Goal: Task Accomplishment & Management: Manage account settings

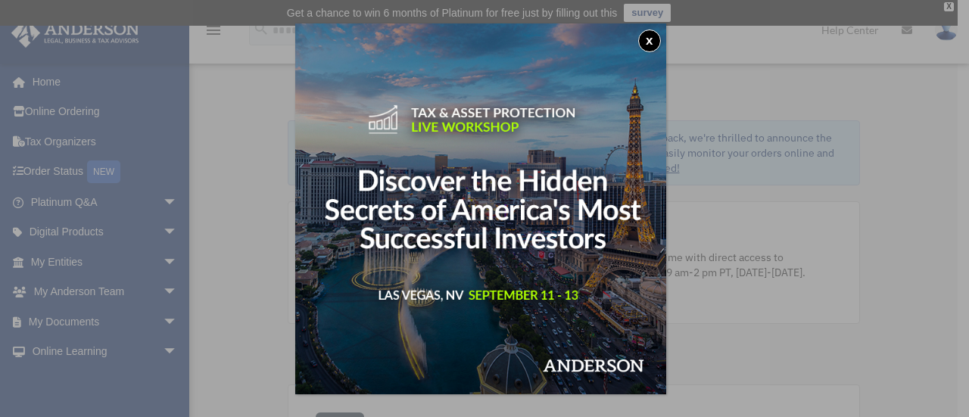
click at [649, 42] on button "x" at bounding box center [649, 41] width 23 height 23
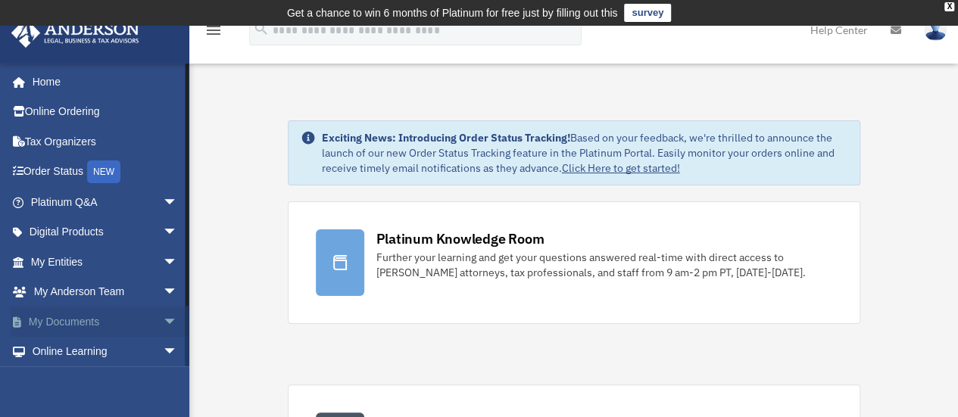
click at [163, 319] on span "arrow_drop_down" at bounding box center [178, 322] width 30 height 31
click at [98, 357] on link "Box" at bounding box center [110, 352] width 179 height 30
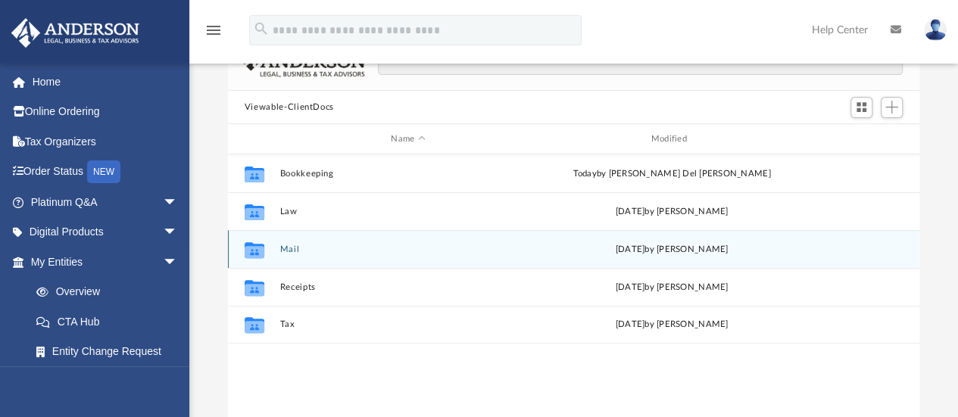
scroll to position [151, 0]
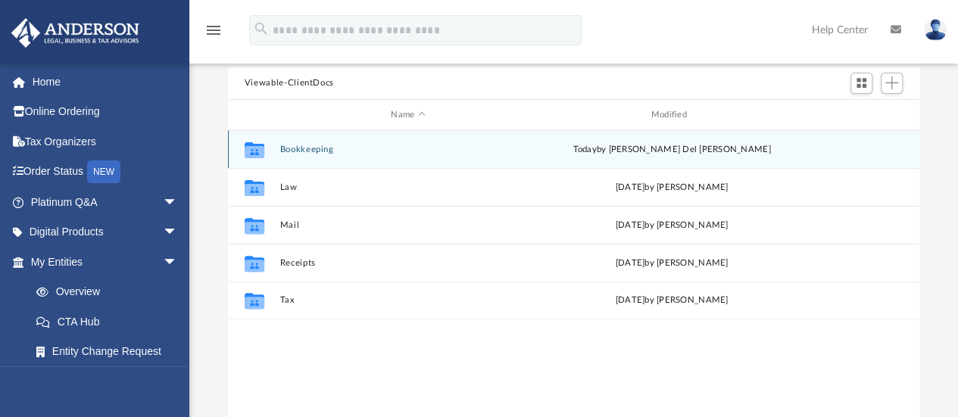
click at [299, 151] on button "Bookkeeping" at bounding box center [407, 150] width 257 height 10
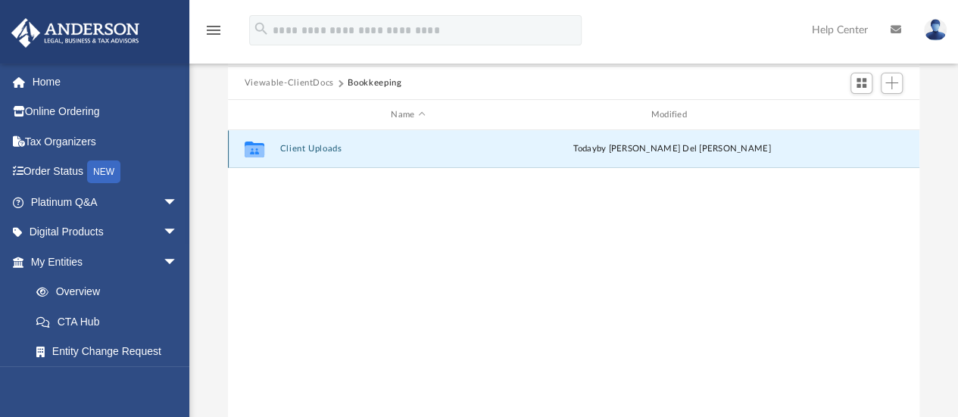
click at [321, 152] on button "Client Uploads" at bounding box center [407, 150] width 257 height 10
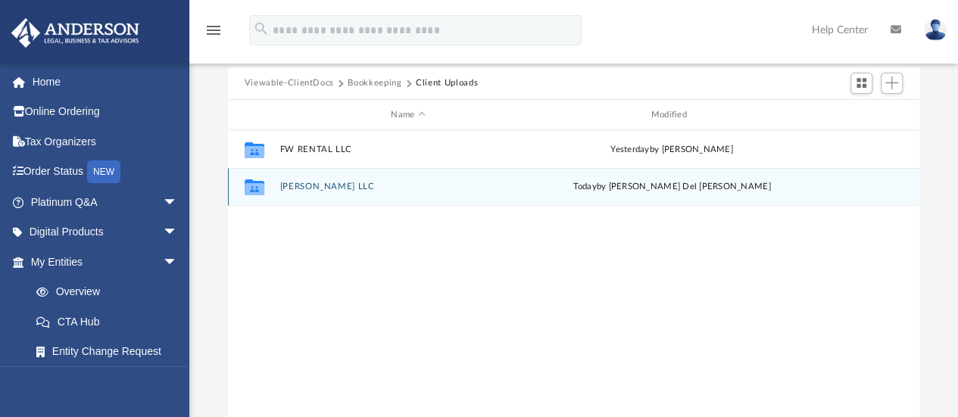
click at [302, 189] on button "[PERSON_NAME] LLC" at bounding box center [407, 187] width 257 height 10
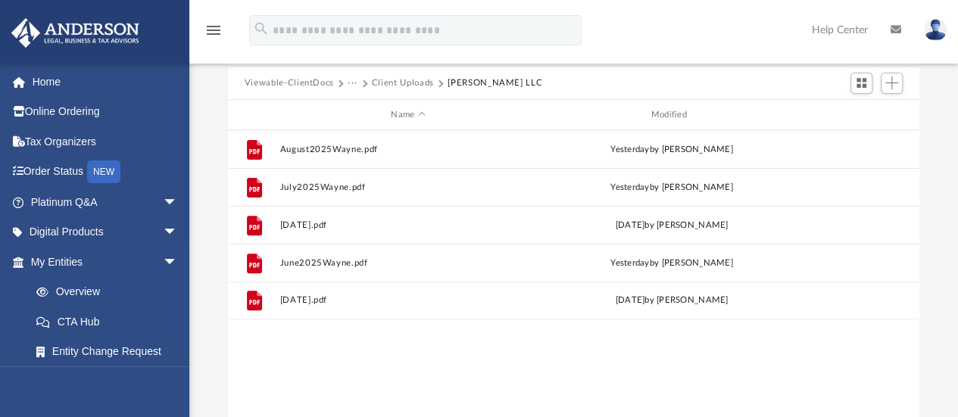
click at [411, 81] on button "Client Uploads" at bounding box center [403, 83] width 62 height 14
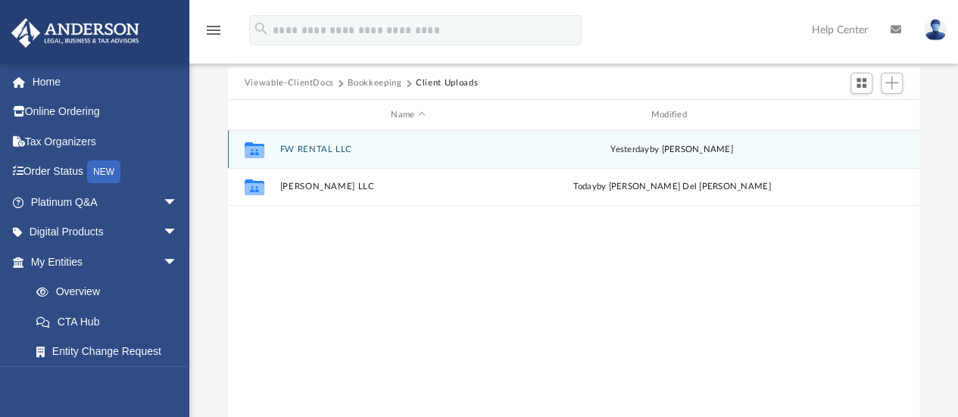
click at [301, 149] on button "FW RENTAL LLC" at bounding box center [407, 150] width 257 height 10
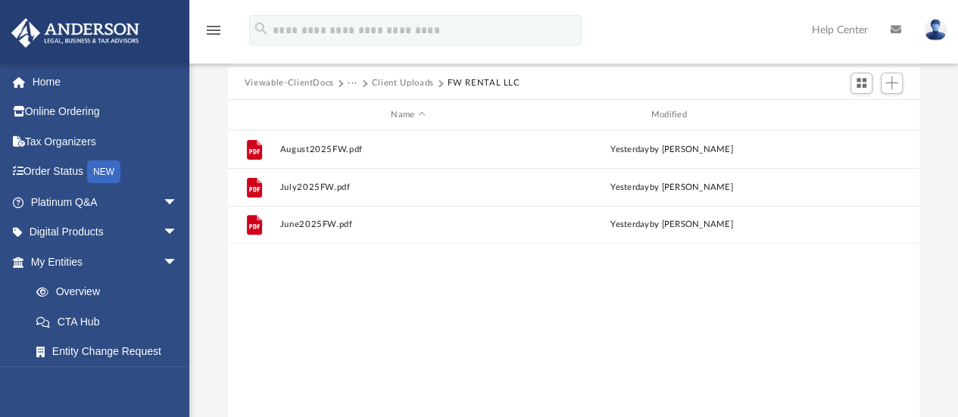
click at [393, 79] on button "Client Uploads" at bounding box center [403, 83] width 62 height 14
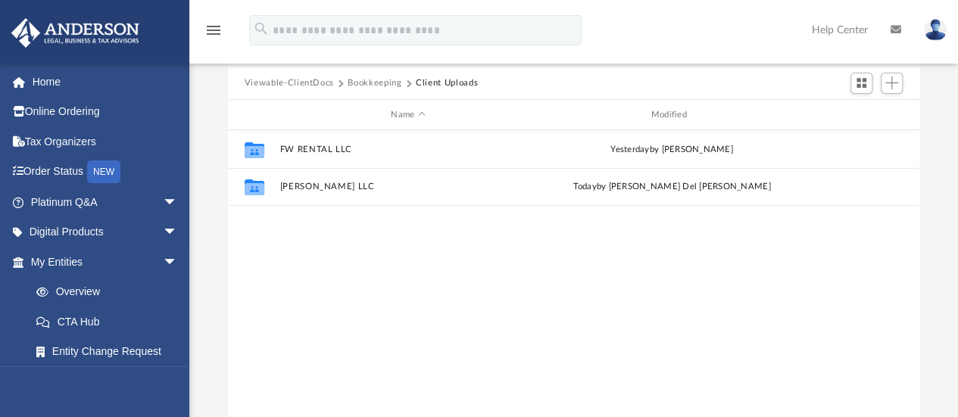
click at [379, 82] on button "Bookkeeping" at bounding box center [374, 83] width 54 height 14
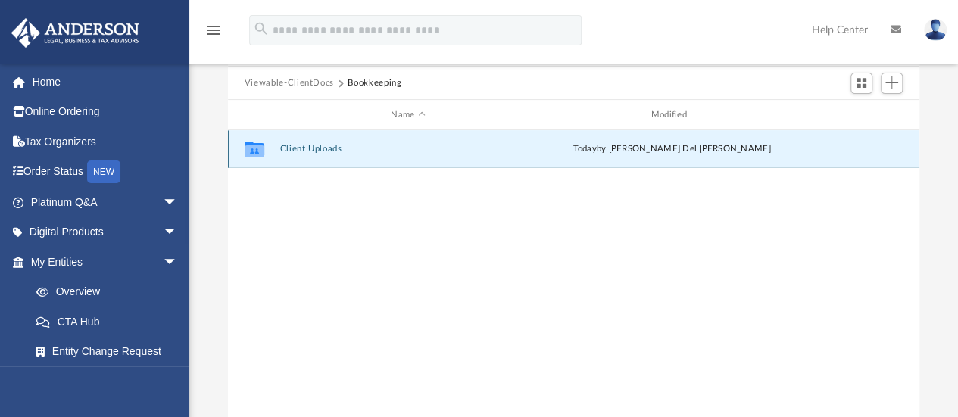
click at [319, 145] on button "Client Uploads" at bounding box center [407, 150] width 257 height 10
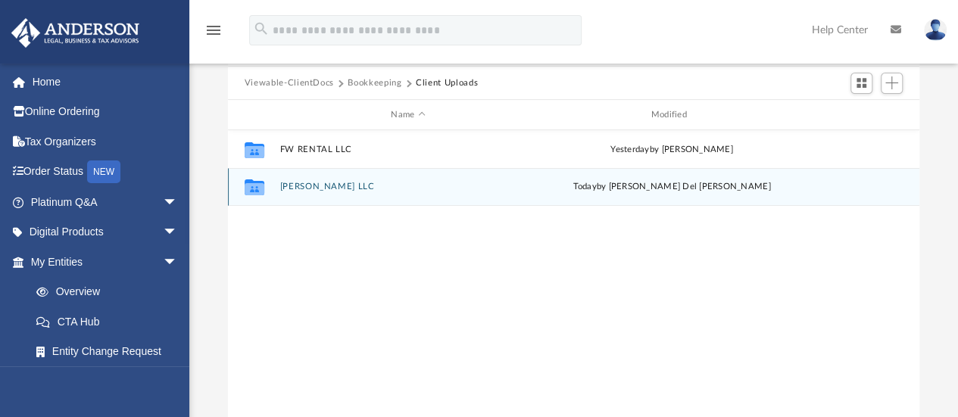
click at [318, 182] on button "[PERSON_NAME] LLC" at bounding box center [407, 187] width 257 height 10
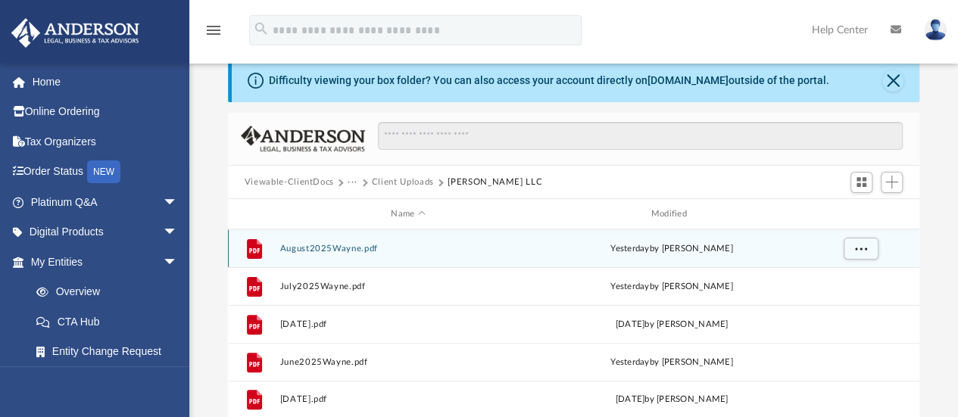
scroll to position [76, 0]
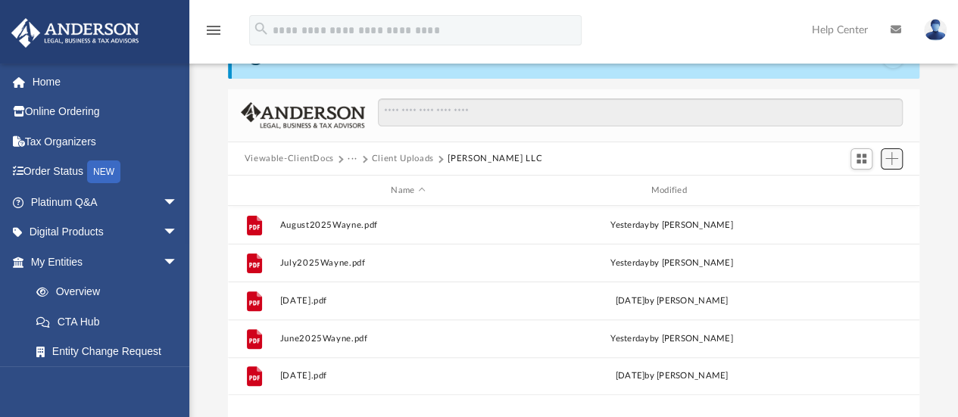
click at [896, 156] on span "Add" at bounding box center [891, 158] width 13 height 13
click at [877, 185] on li "Upload" at bounding box center [870, 189] width 48 height 16
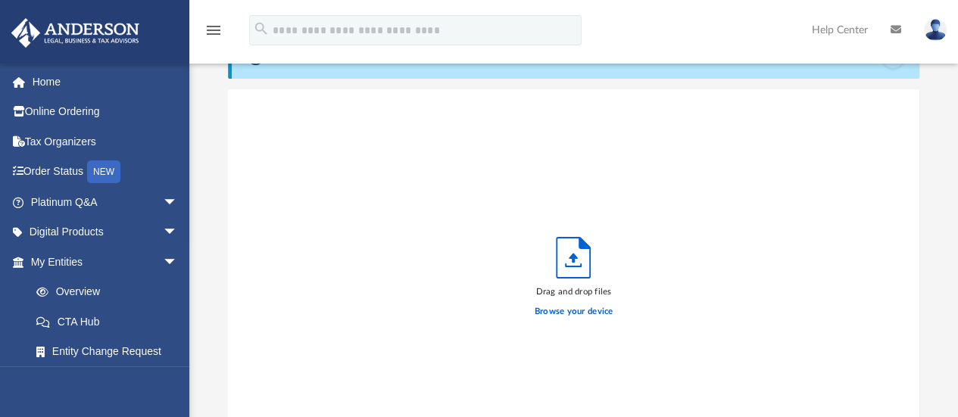
scroll to position [372, 680]
click at [542, 310] on label "Browse your device" at bounding box center [573, 312] width 79 height 14
click at [0, 0] on input "Browse your device" at bounding box center [0, 0] width 0 height 0
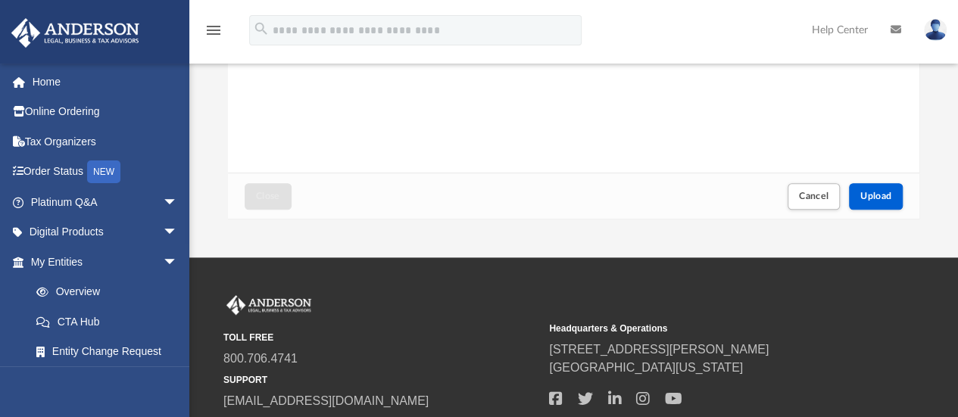
scroll to position [379, 0]
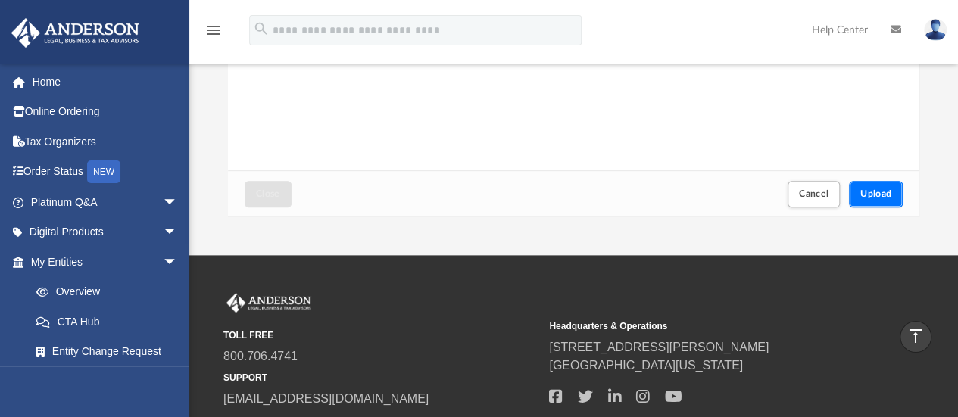
click at [872, 192] on span "Upload" at bounding box center [876, 193] width 32 height 9
click at [277, 191] on span "Close" at bounding box center [268, 193] width 24 height 9
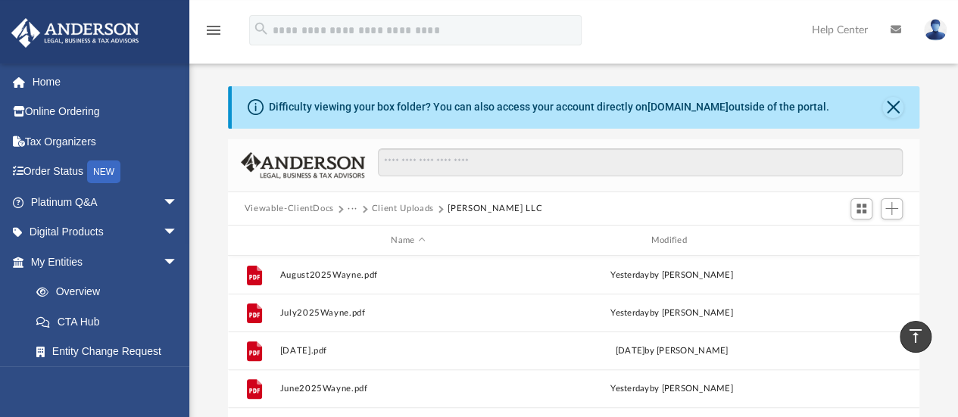
click at [272, 195] on div "Viewable-ClientDocs ··· Client Uploads [PERSON_NAME] LLC" at bounding box center [574, 208] width 692 height 33
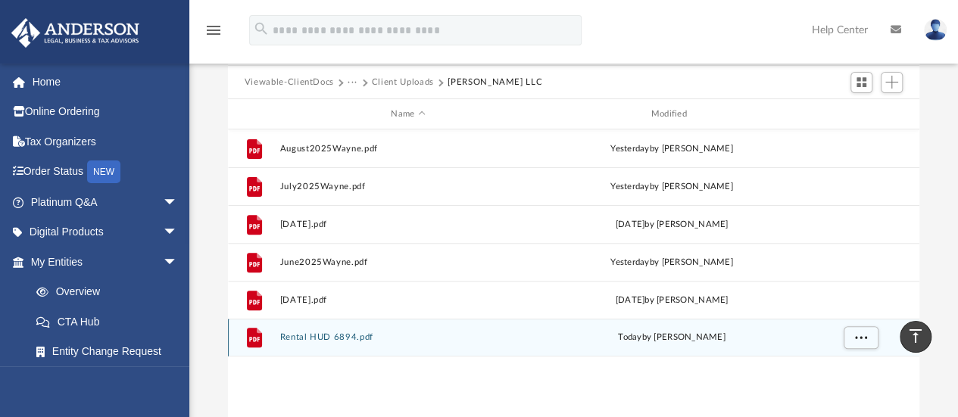
scroll to position [101, 0]
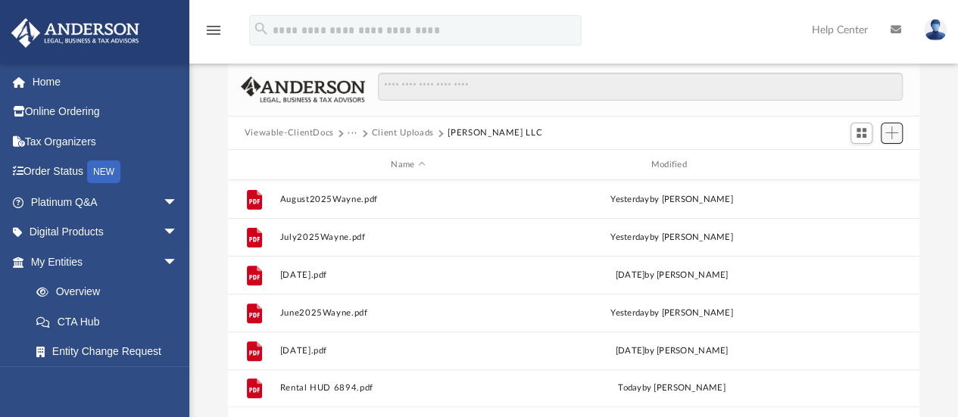
click at [890, 132] on span "Add" at bounding box center [891, 132] width 13 height 13
click at [859, 185] on li "New Folder" at bounding box center [870, 187] width 48 height 16
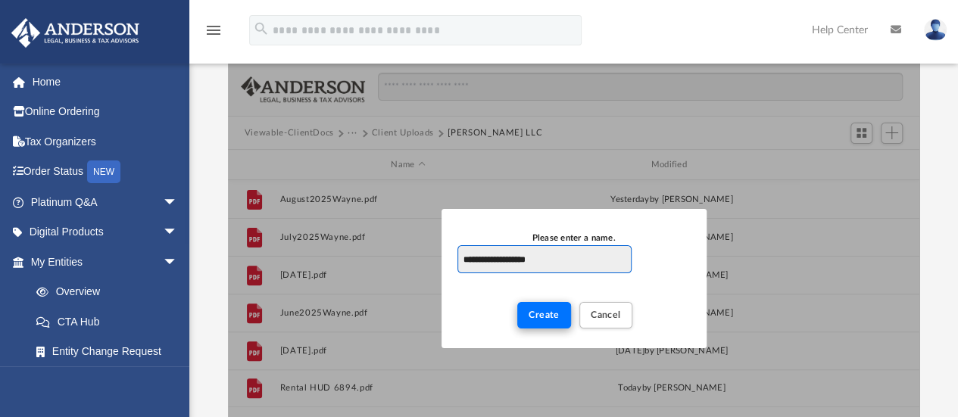
type input "**********"
click at [547, 316] on span "Create" at bounding box center [543, 314] width 31 height 9
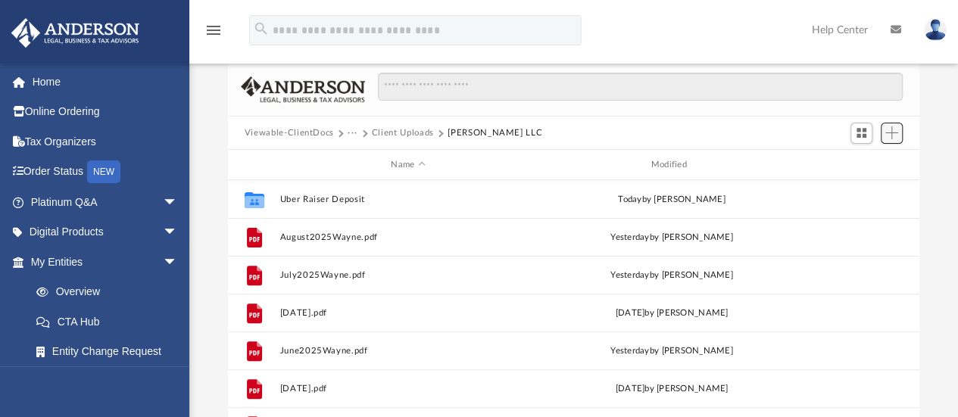
click at [884, 140] on button "Add" at bounding box center [891, 133] width 23 height 21
click at [868, 187] on li "New Folder" at bounding box center [870, 187] width 48 height 16
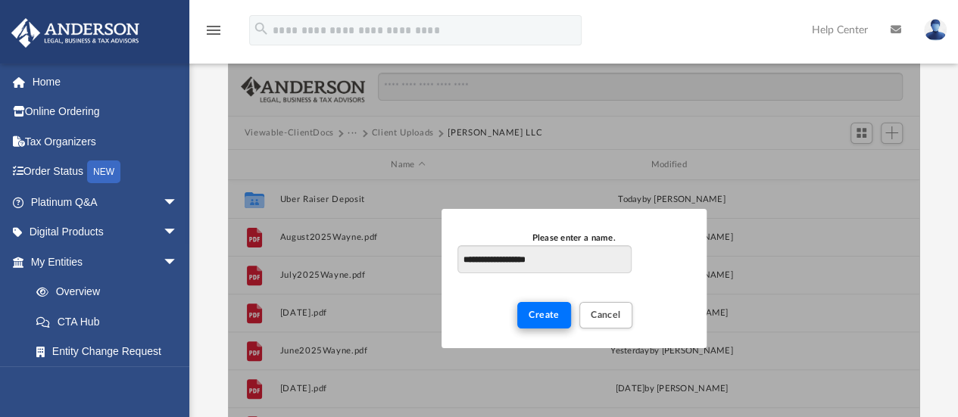
type input "**********"
click at [533, 316] on span "Create" at bounding box center [543, 314] width 31 height 9
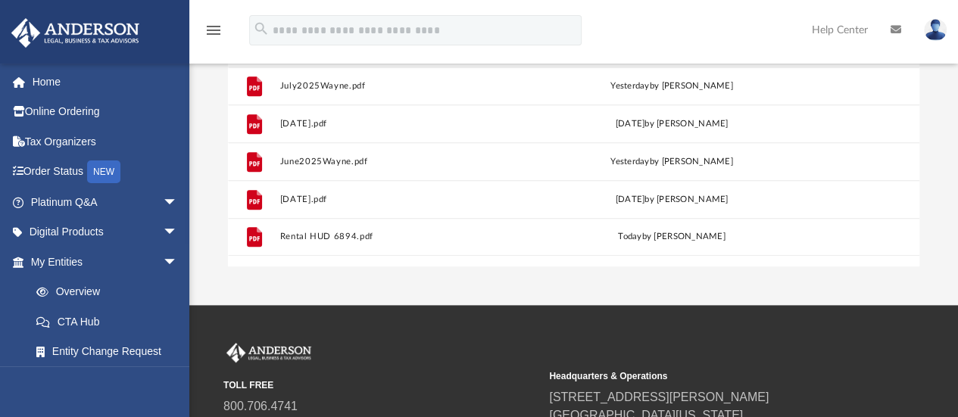
scroll to position [177, 0]
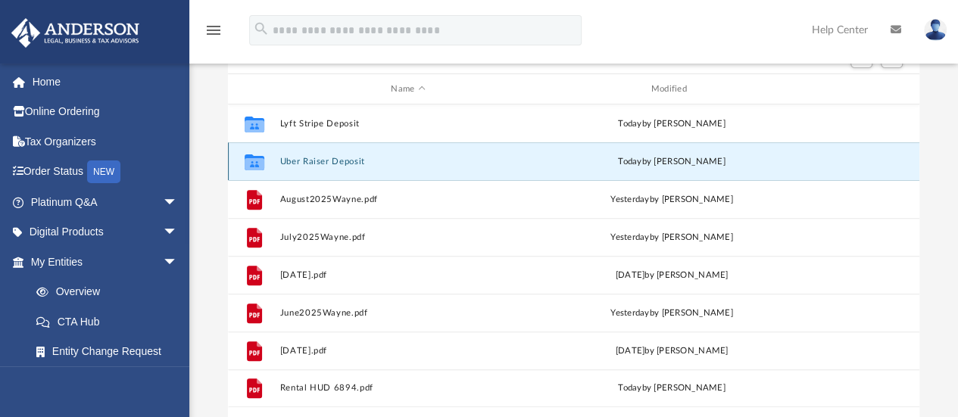
click at [310, 160] on button "Uber Raiser Deposit" at bounding box center [407, 162] width 257 height 10
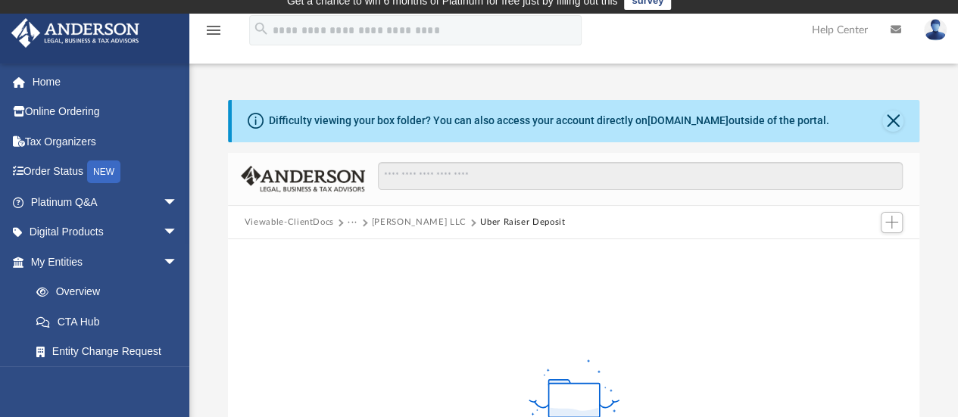
scroll to position [0, 0]
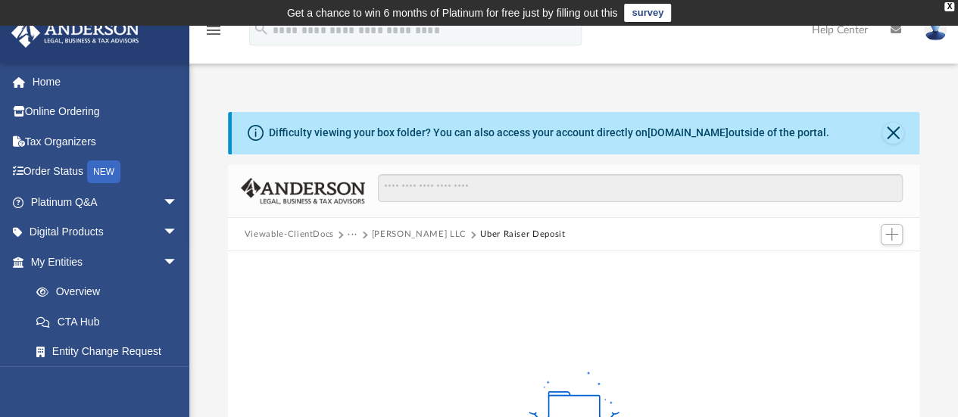
click at [904, 233] on div at bounding box center [891, 234] width 30 height 28
click at [896, 238] on span "Add" at bounding box center [891, 234] width 13 height 13
click at [855, 262] on li "Upload" at bounding box center [870, 265] width 48 height 16
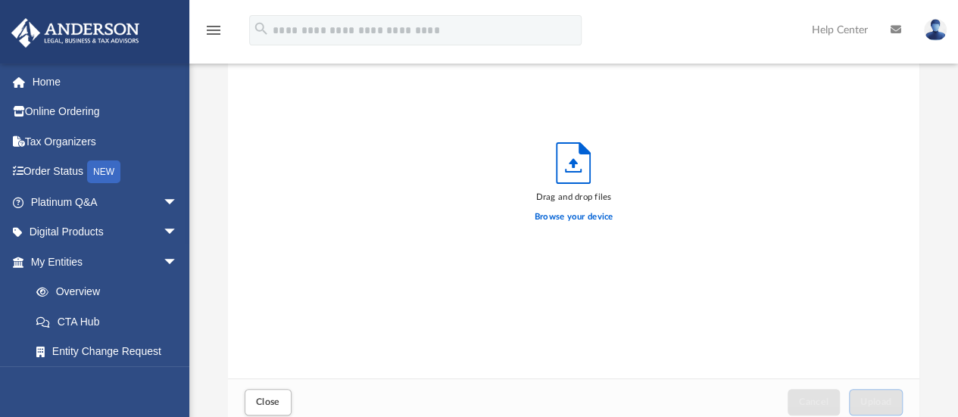
scroll to position [227, 0]
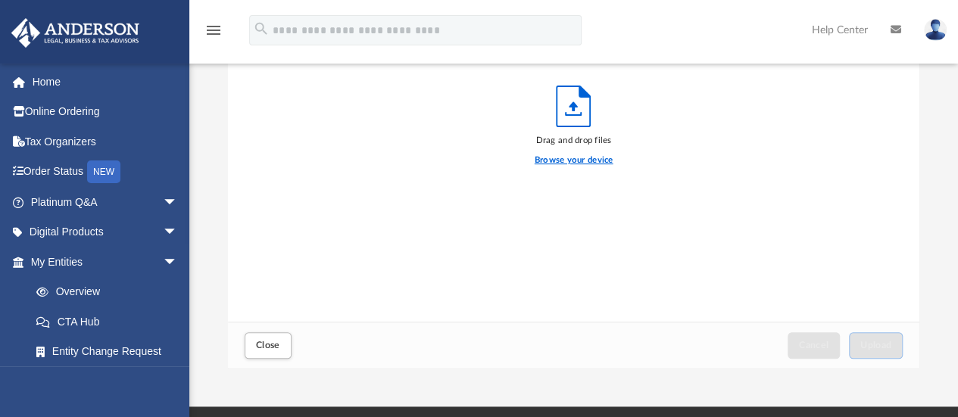
click at [602, 166] on label "Browse your device" at bounding box center [573, 161] width 79 height 14
click at [0, 0] on input "Browse your device" at bounding box center [0, 0] width 0 height 0
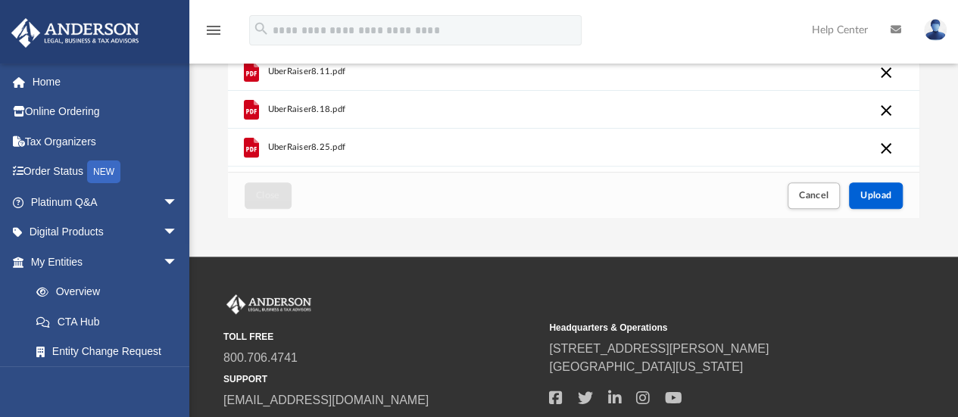
scroll to position [379, 0]
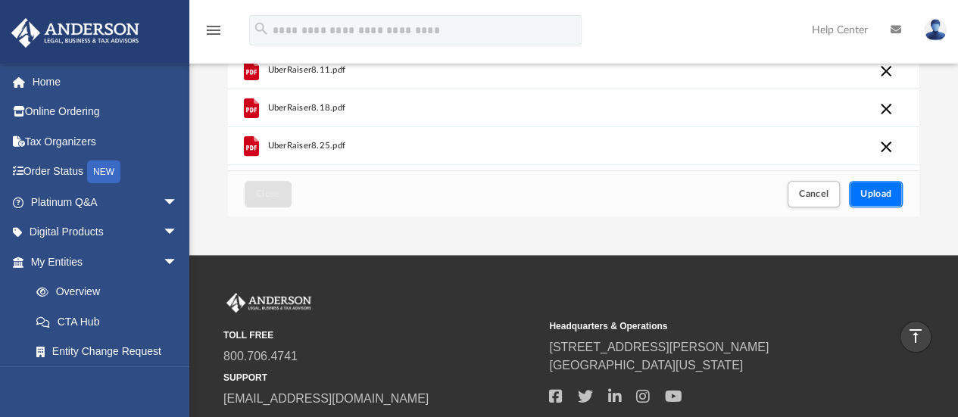
click at [881, 195] on span "Upload" at bounding box center [876, 193] width 32 height 9
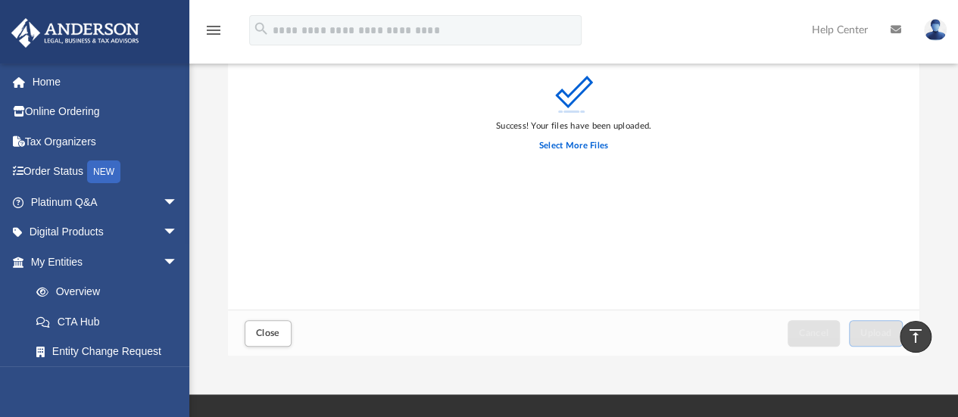
scroll to position [184, 0]
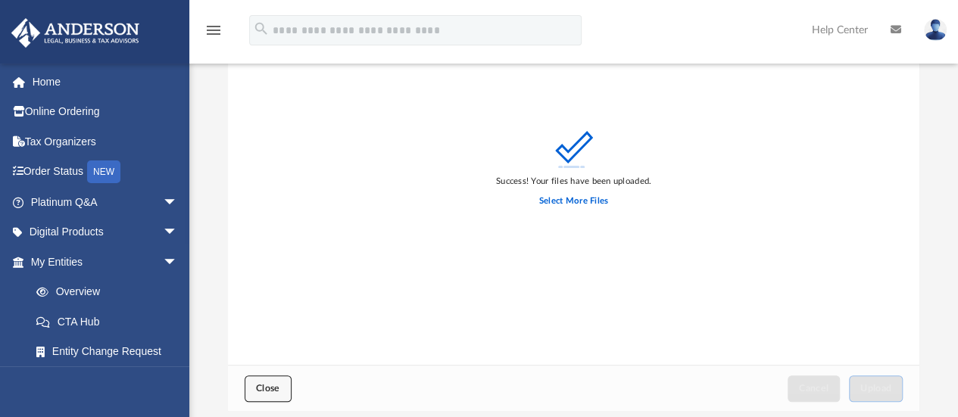
click at [258, 390] on span "Close" at bounding box center [268, 388] width 24 height 9
click at [271, 388] on span "Close" at bounding box center [268, 388] width 24 height 9
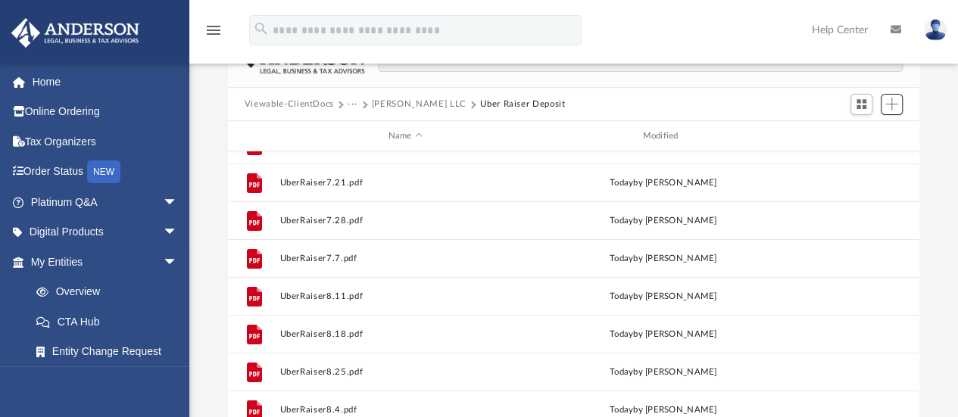
scroll to position [33, 0]
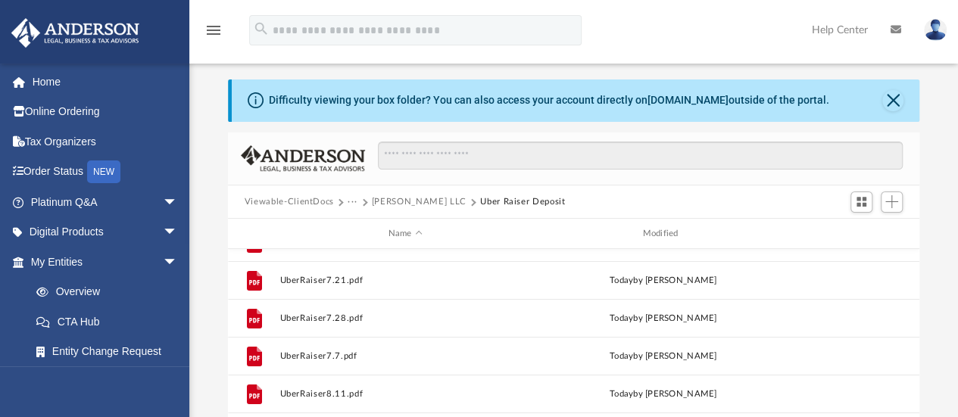
click at [394, 198] on button "Wayne LLC" at bounding box center [419, 202] width 95 height 14
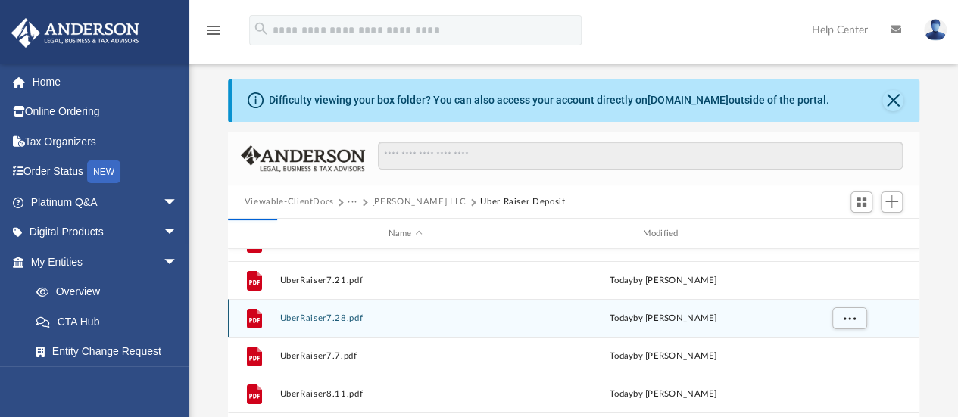
scroll to position [0, 0]
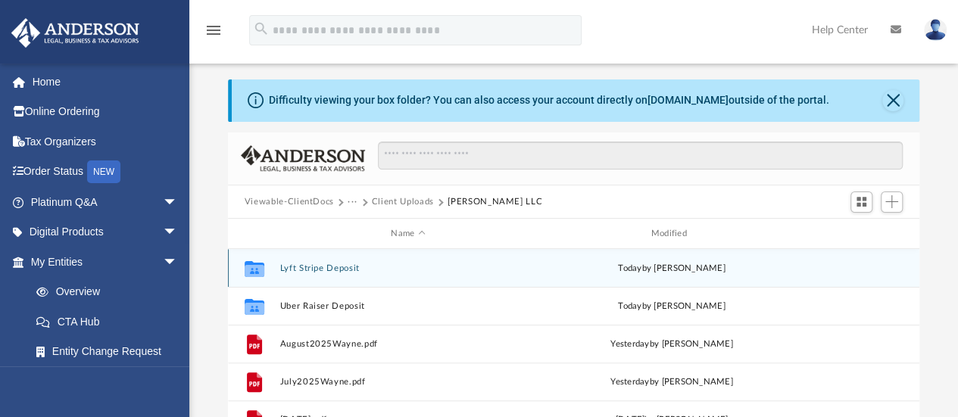
click at [319, 270] on button "Lyft Stripe Deposit" at bounding box center [407, 268] width 257 height 10
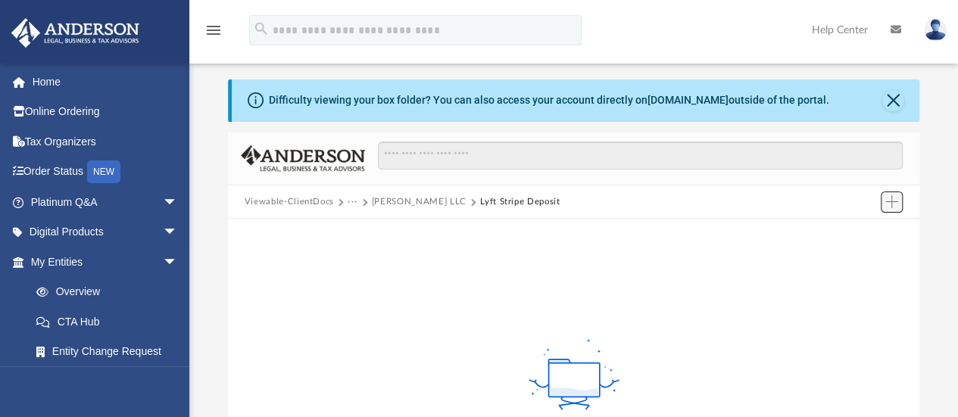
click at [890, 200] on span "Add" at bounding box center [891, 201] width 13 height 13
click at [867, 232] on li "Upload" at bounding box center [870, 232] width 48 height 16
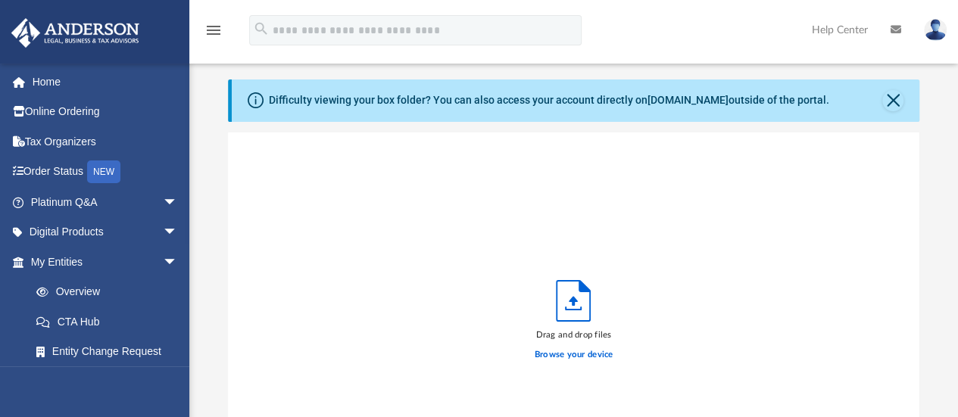
scroll to position [372, 680]
click at [569, 357] on label "Browse your device" at bounding box center [573, 355] width 79 height 14
click at [0, 0] on input "Browse your device" at bounding box center [0, 0] width 0 height 0
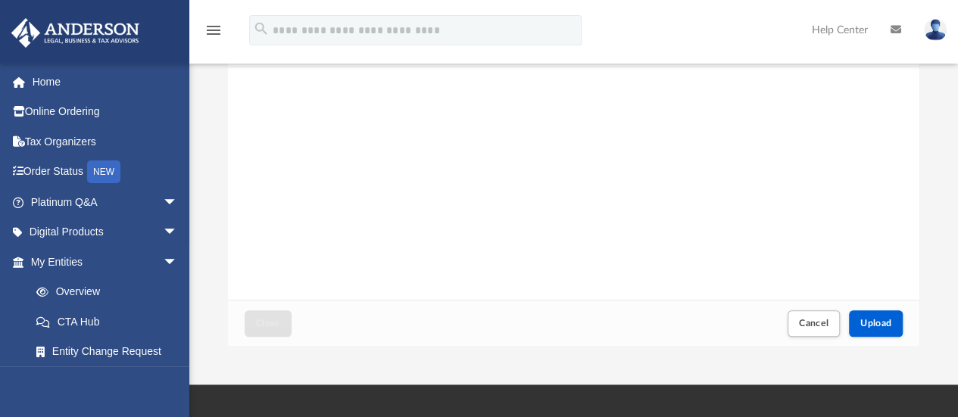
scroll to position [260, 0]
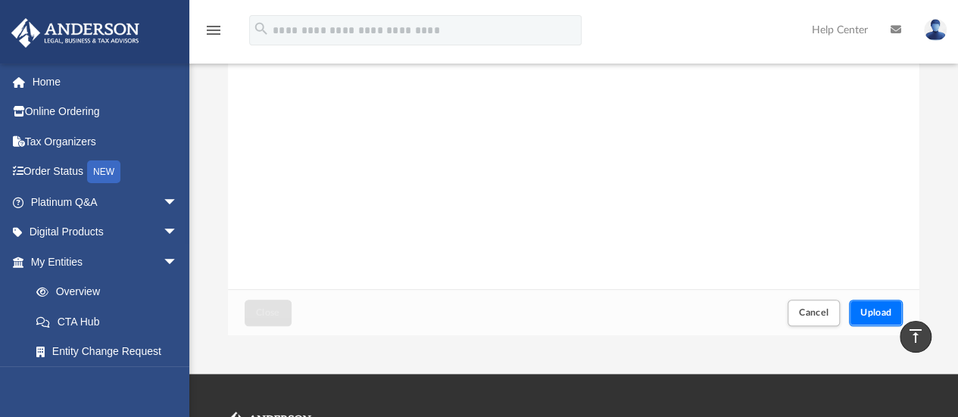
click at [880, 306] on button "Upload" at bounding box center [876, 313] width 55 height 26
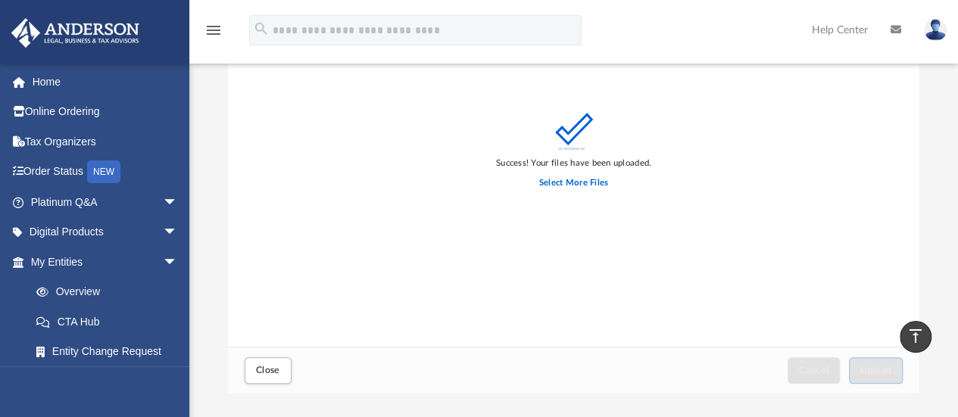
scroll to position [303, 0]
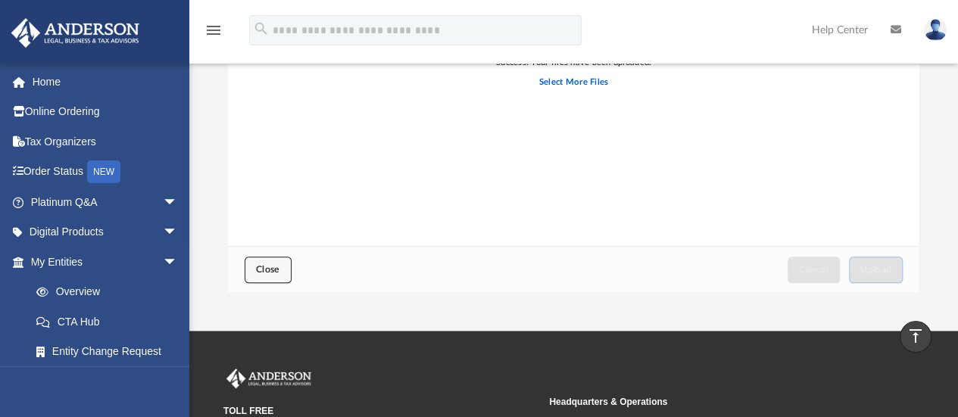
click at [270, 261] on button "Close" at bounding box center [268, 270] width 47 height 26
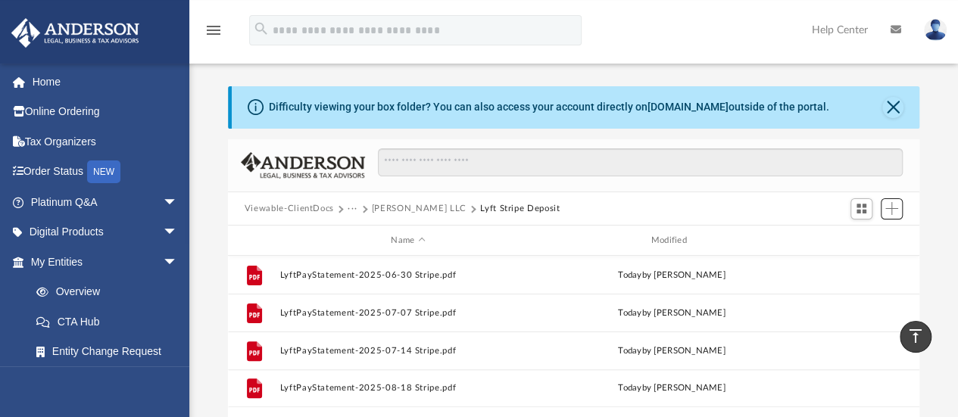
scroll to position [332, 680]
